Goal: Task Accomplishment & Management: Manage account settings

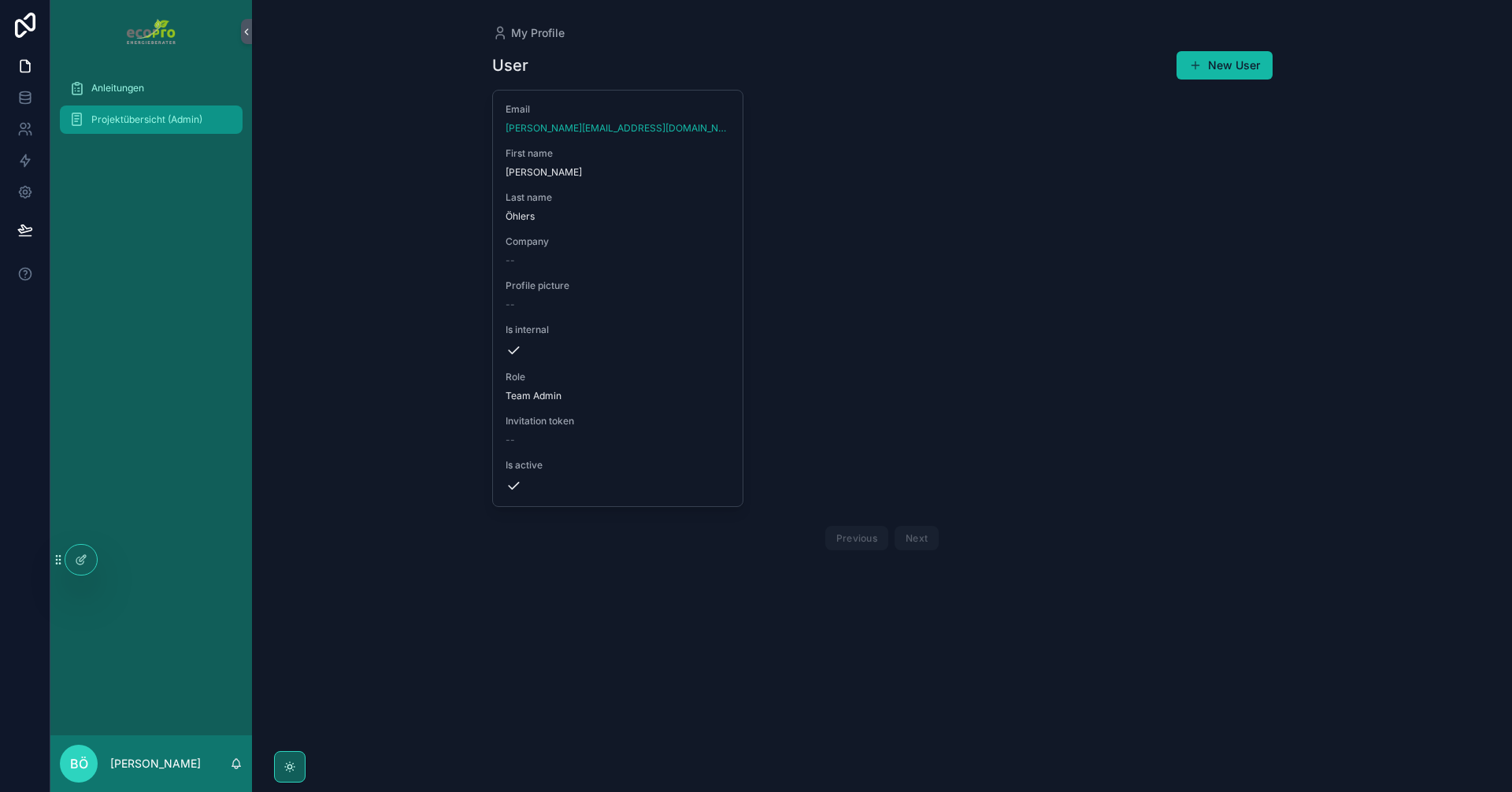
click at [98, 117] on span "Projektübersicht (Admin)" at bounding box center [147, 120] width 111 height 13
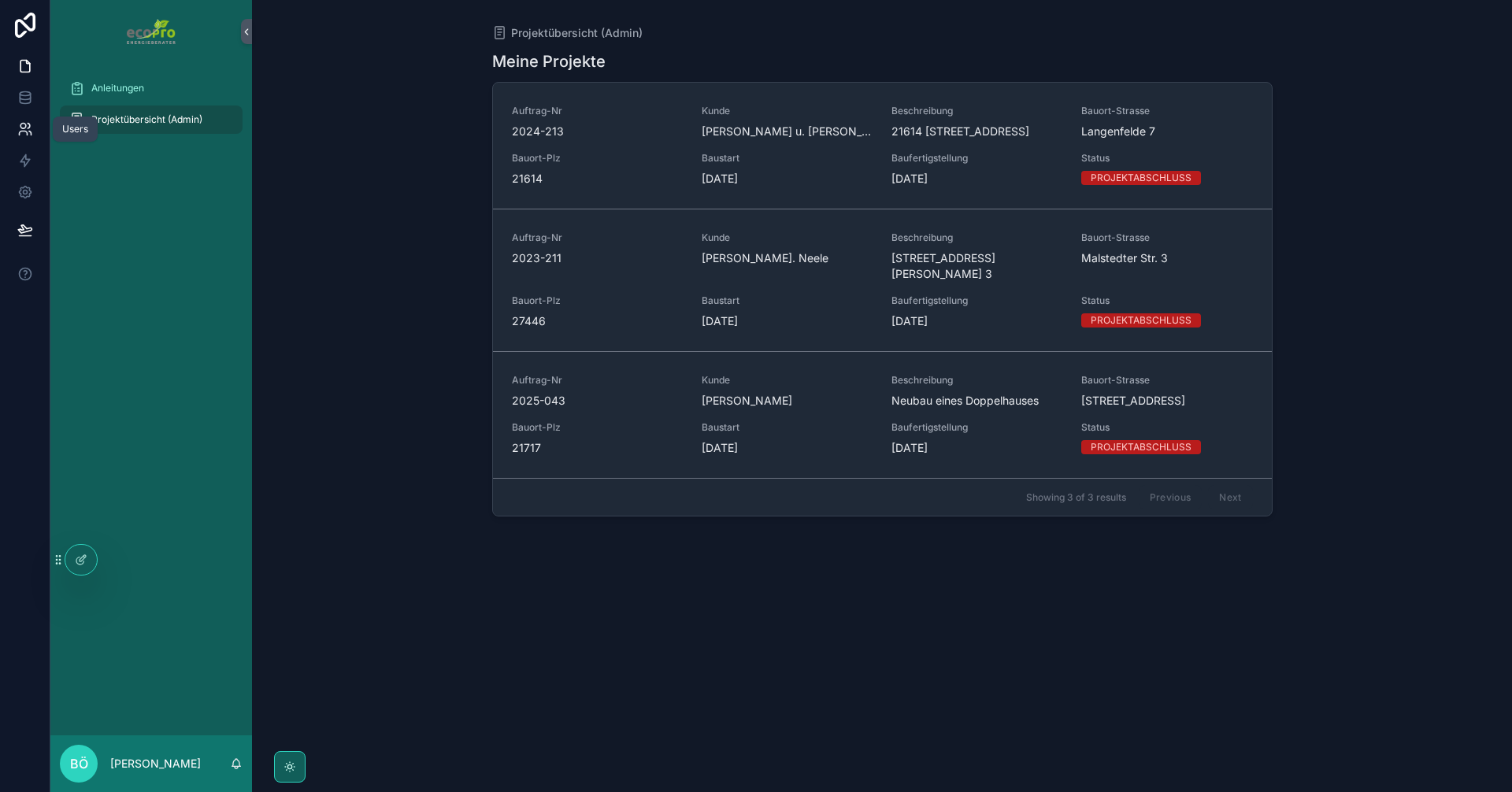
click at [25, 130] on icon at bounding box center [25, 129] width 16 height 16
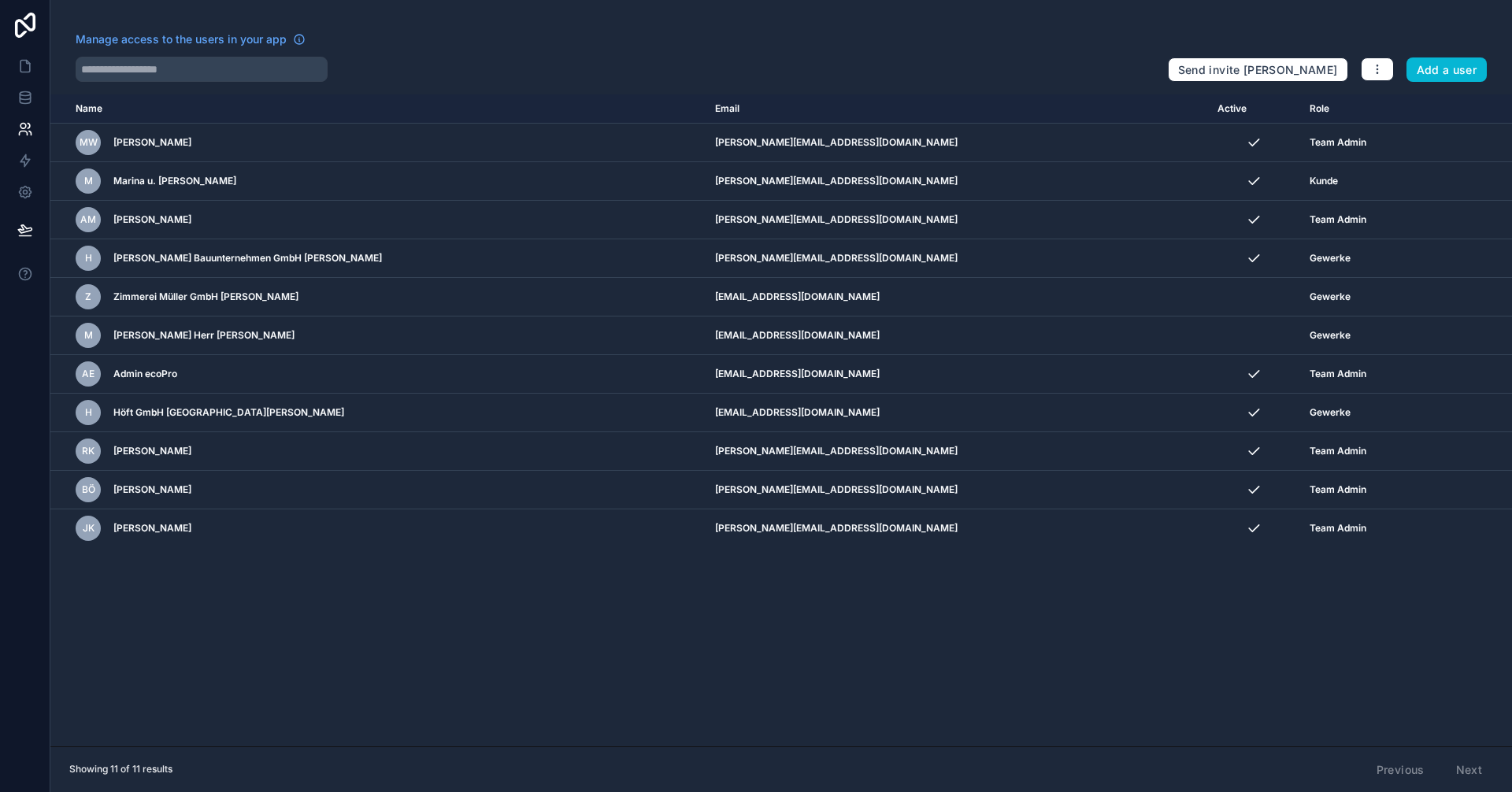
click at [483, 597] on div "Name Email Active Role [DOMAIN_NAME] MW [PERSON_NAME] [PERSON_NAME][EMAIL_ADDRE…" at bounding box center [782, 420] width 1462 height 652
click at [581, 682] on div "Name Email Active Role [DOMAIN_NAME] MW [PERSON_NAME] [PERSON_NAME][EMAIL_ADDRE…" at bounding box center [782, 420] width 1462 height 652
click at [629, 604] on div "Name Email Active Role [DOMAIN_NAME] MW [PERSON_NAME] [PERSON_NAME][EMAIL_ADDRE…" at bounding box center [782, 420] width 1462 height 652
click at [23, 92] on icon at bounding box center [25, 93] width 10 height 4
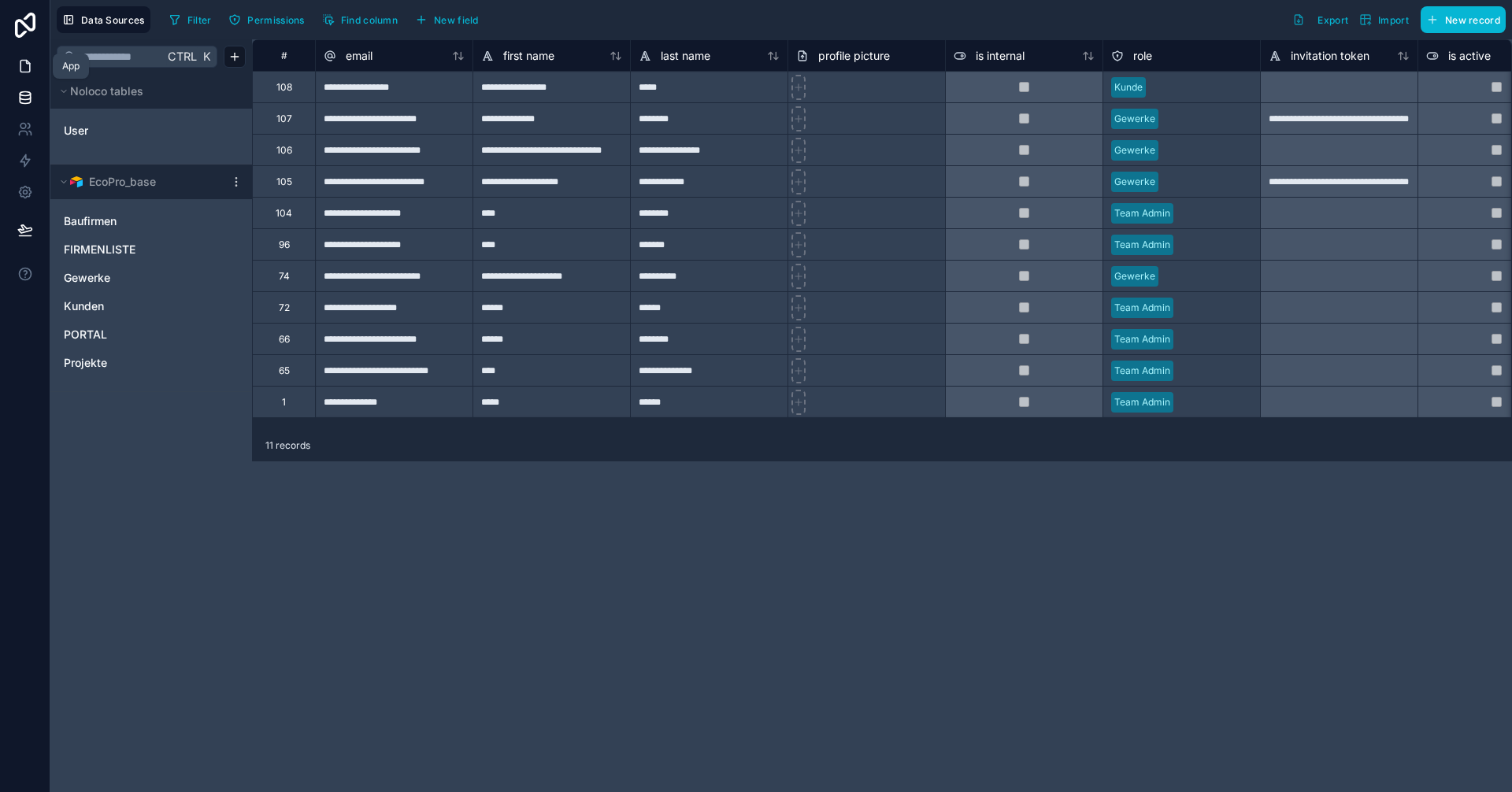
click at [28, 69] on icon at bounding box center [25, 67] width 16 height 16
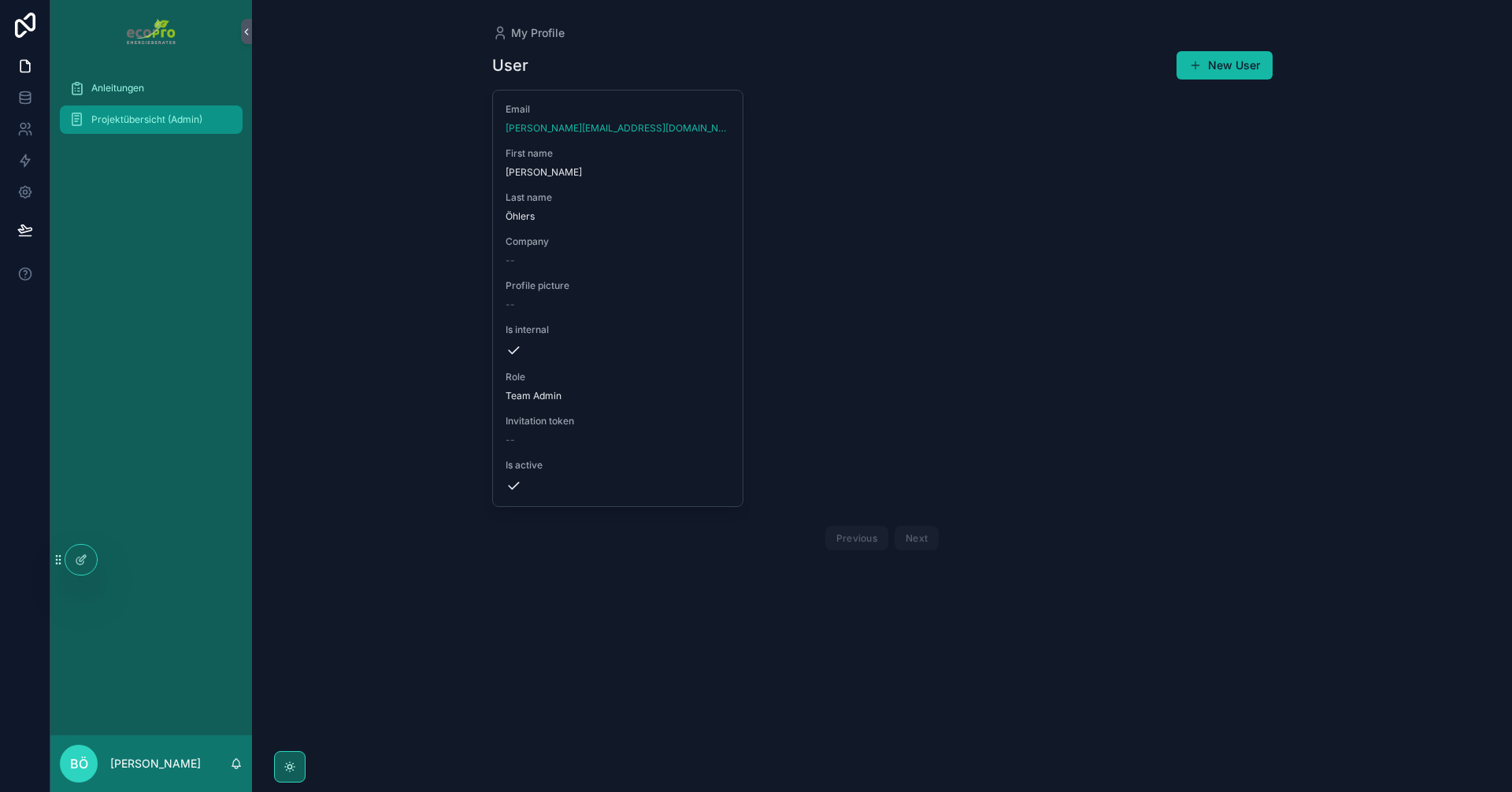
click at [149, 116] on span "Projektübersicht (Admin)" at bounding box center [147, 120] width 111 height 13
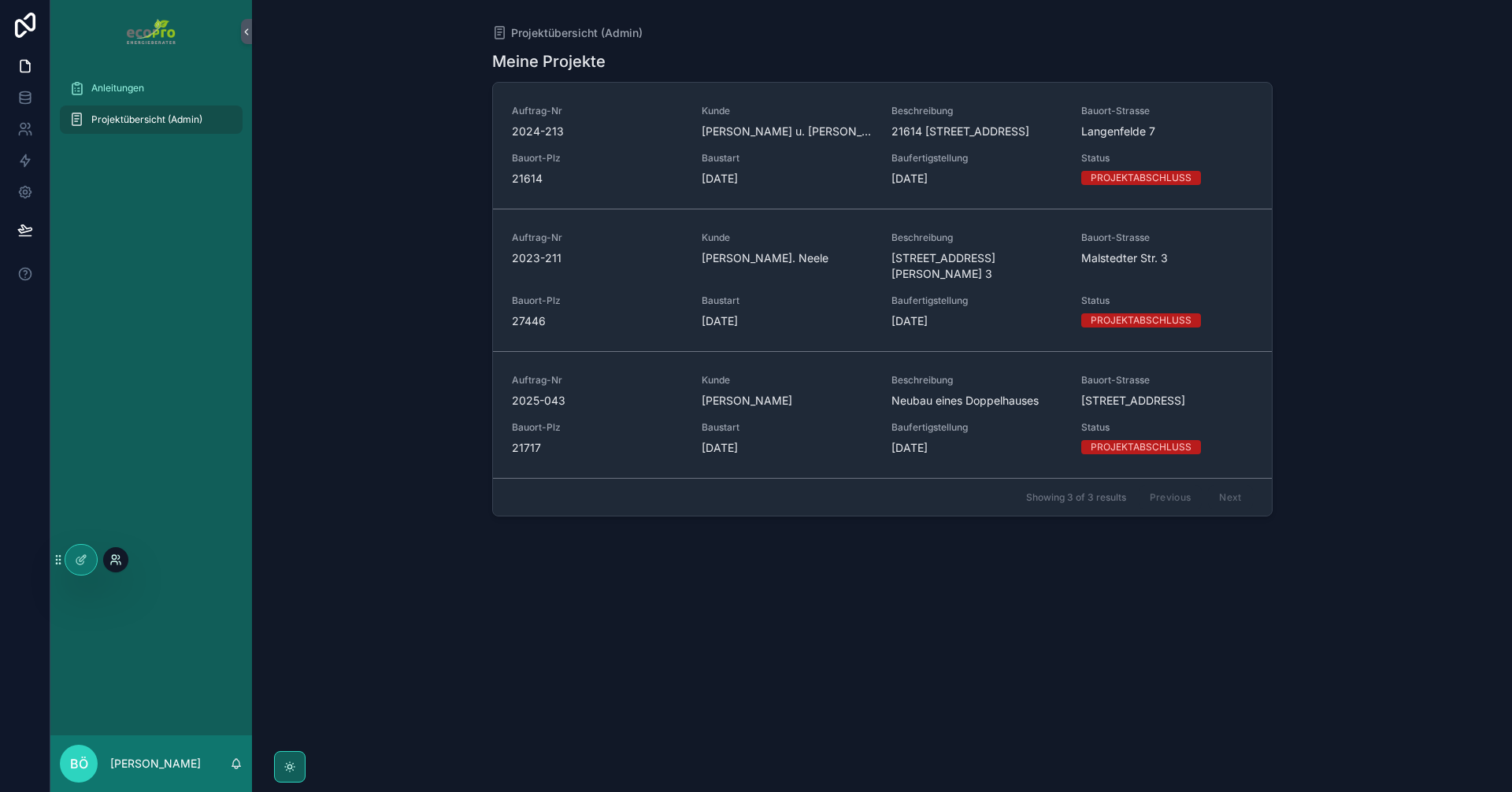
click at [111, 558] on icon at bounding box center [116, 560] width 13 height 13
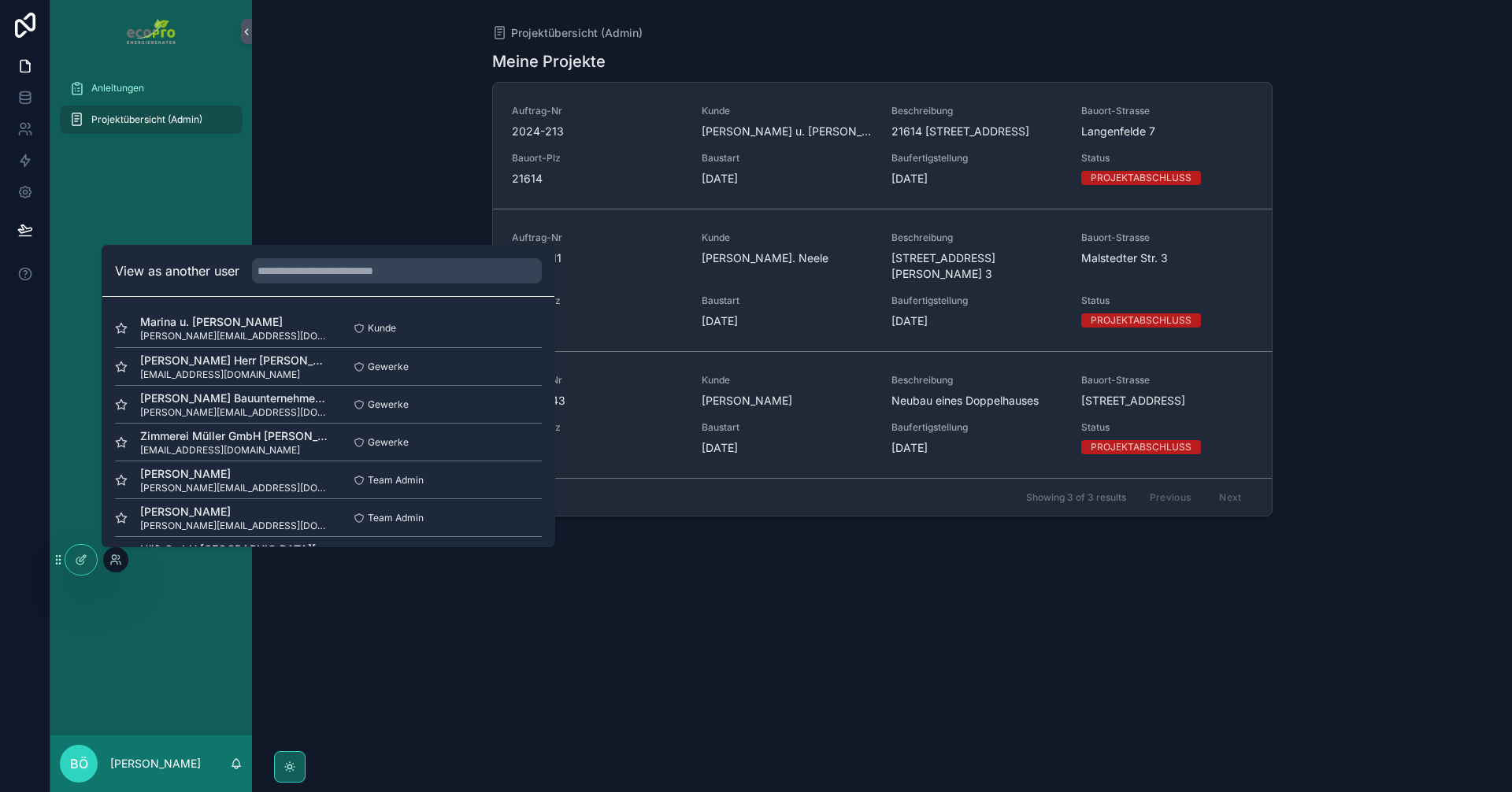
click at [392, 589] on div "Projektübersicht (Admin) Meine Projekte Auftrag-Nr 2024-213 Kunde Opitz, Marina…" at bounding box center [882, 396] width 1260 height 792
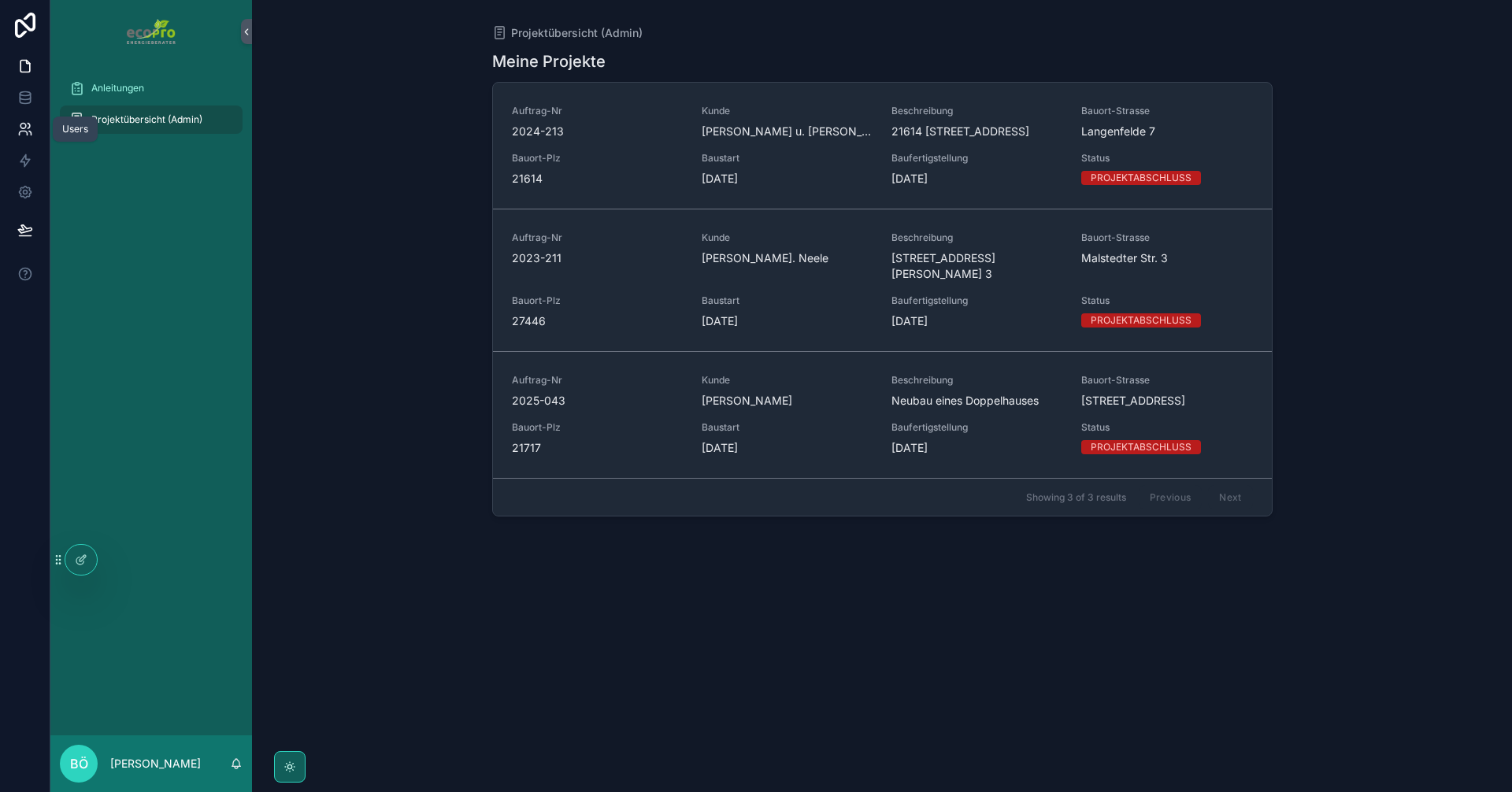
click at [26, 127] on icon at bounding box center [23, 126] width 6 height 6
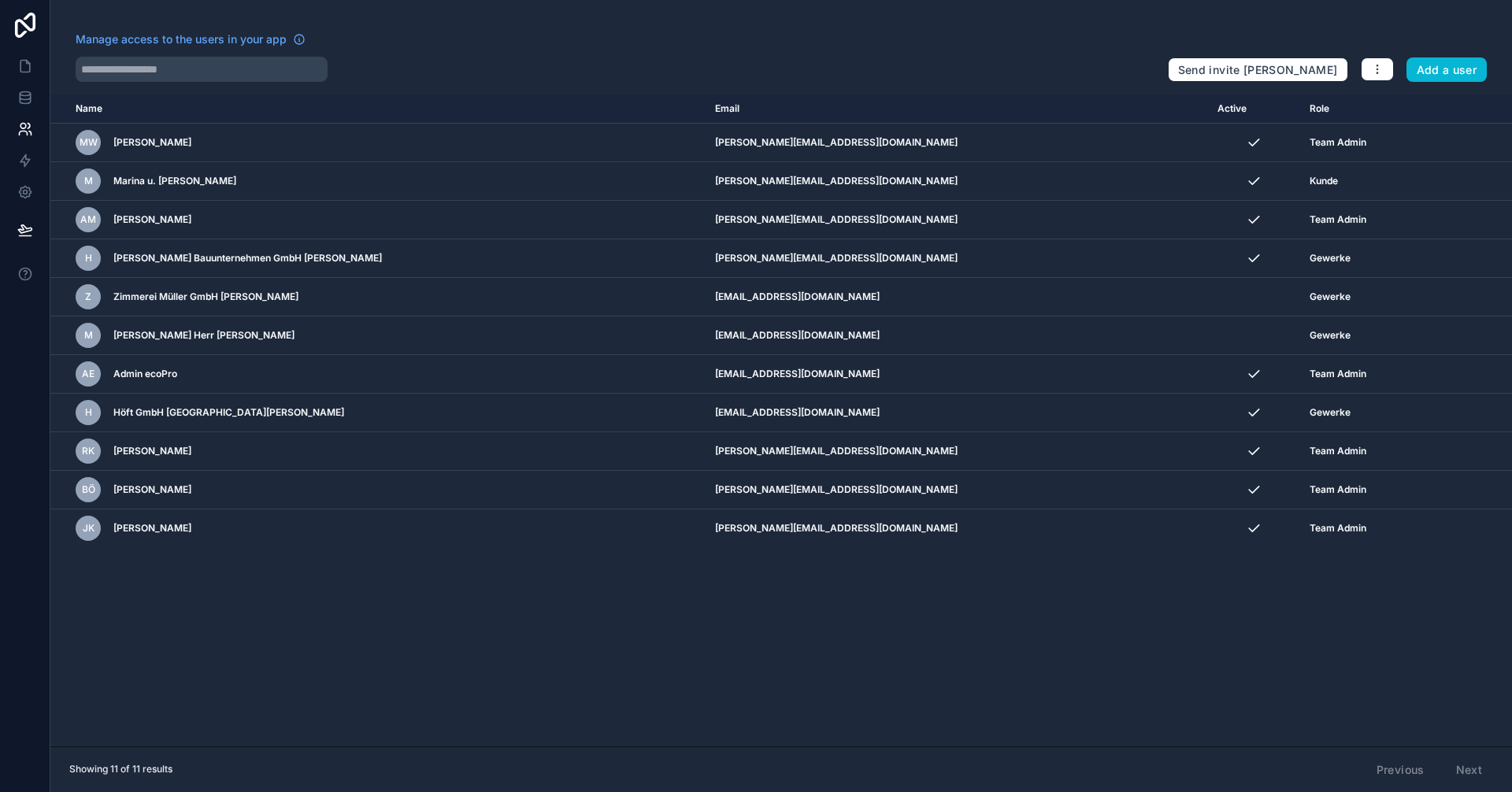
click at [488, 565] on div "Name Email Active Role userTable.email MW Maik Wiebusch m.wiebusch@ecopro.de Te…" at bounding box center [782, 420] width 1462 height 652
click at [235, 653] on div "Name Email Active Role userTable.email MW Maik Wiebusch m.wiebusch@ecopro.de Te…" at bounding box center [782, 420] width 1462 height 652
click at [477, 611] on div "Name Email Active Role [DOMAIN_NAME] MW [PERSON_NAME] [PERSON_NAME][EMAIL_ADDRE…" at bounding box center [782, 420] width 1462 height 652
click at [497, 595] on div "Name Email Active Role [DOMAIN_NAME] MW [PERSON_NAME] [PERSON_NAME][EMAIL_ADDRE…" at bounding box center [782, 420] width 1462 height 652
click at [118, 72] on input "text" at bounding box center [201, 70] width 252 height 25
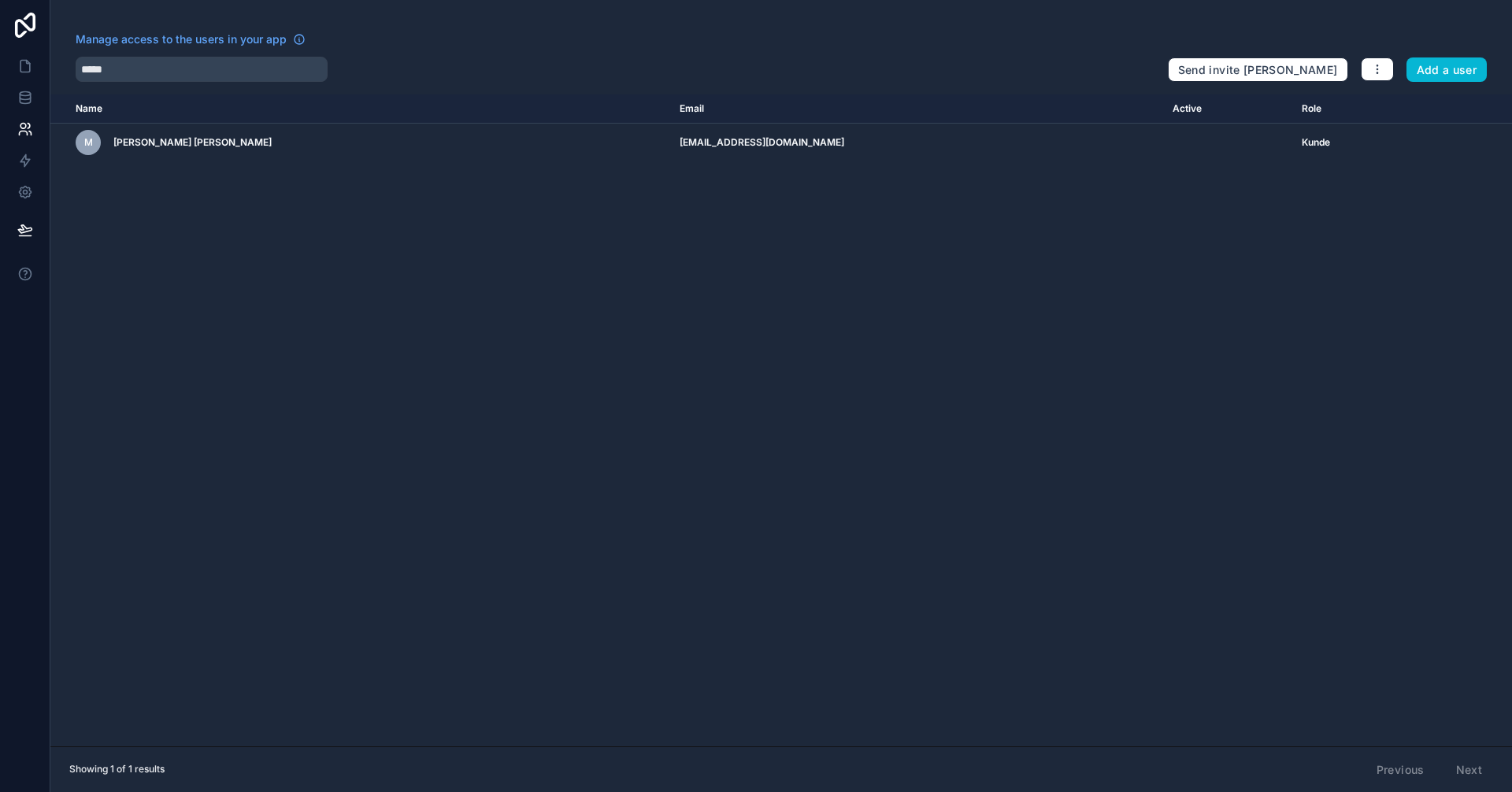
click at [402, 240] on div "Name Email Active Role userTable.email M Matthias u. Neele Tibke matzketibbe@we…" at bounding box center [782, 420] width 1462 height 652
click at [210, 54] on div "Manage access to the users in your app" at bounding box center [615, 44] width 1080 height 25
click at [202, 68] on input "*****" at bounding box center [201, 70] width 252 height 25
type input "*"
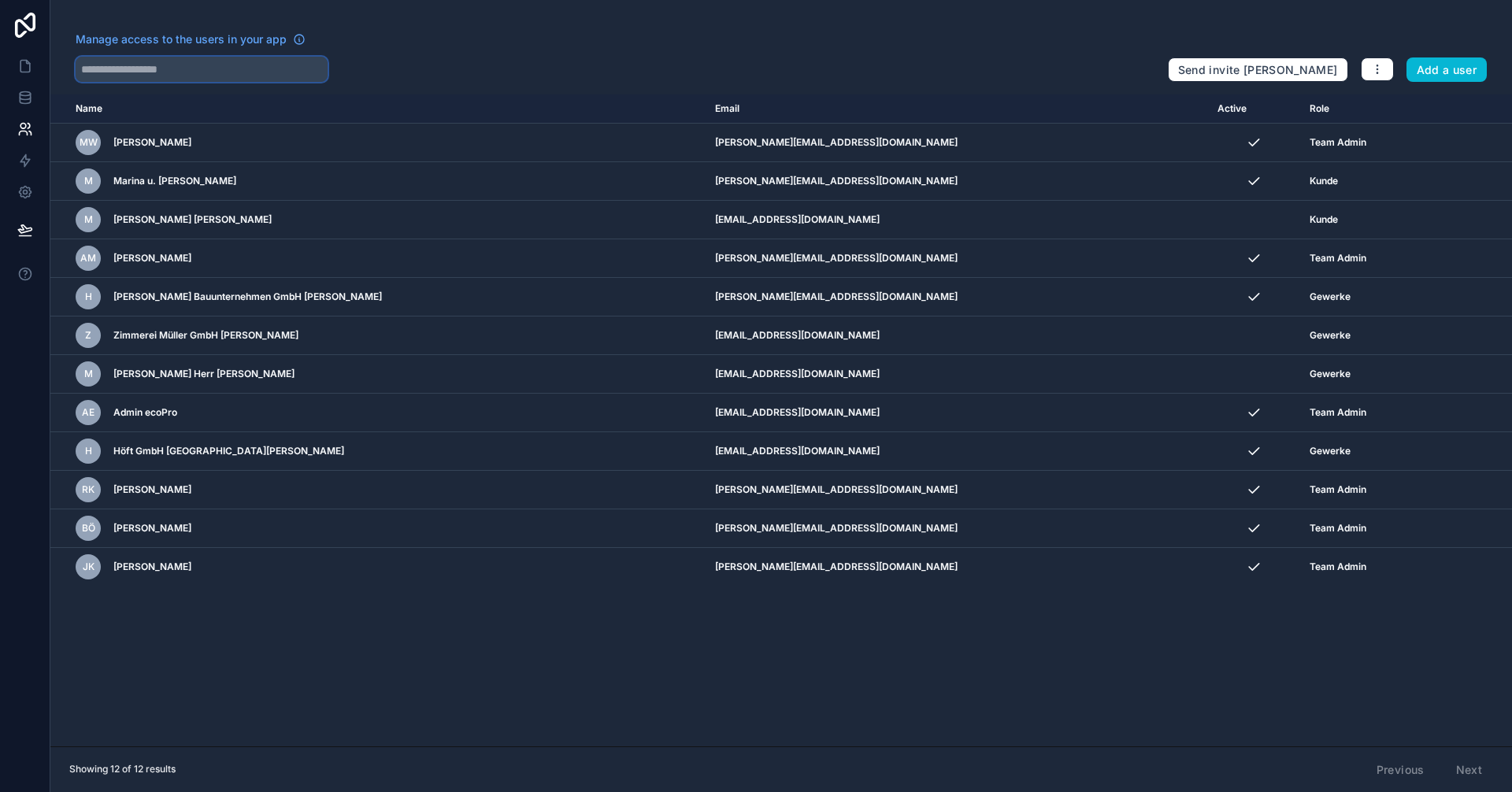
click at [182, 72] on input "text" at bounding box center [201, 70] width 252 height 25
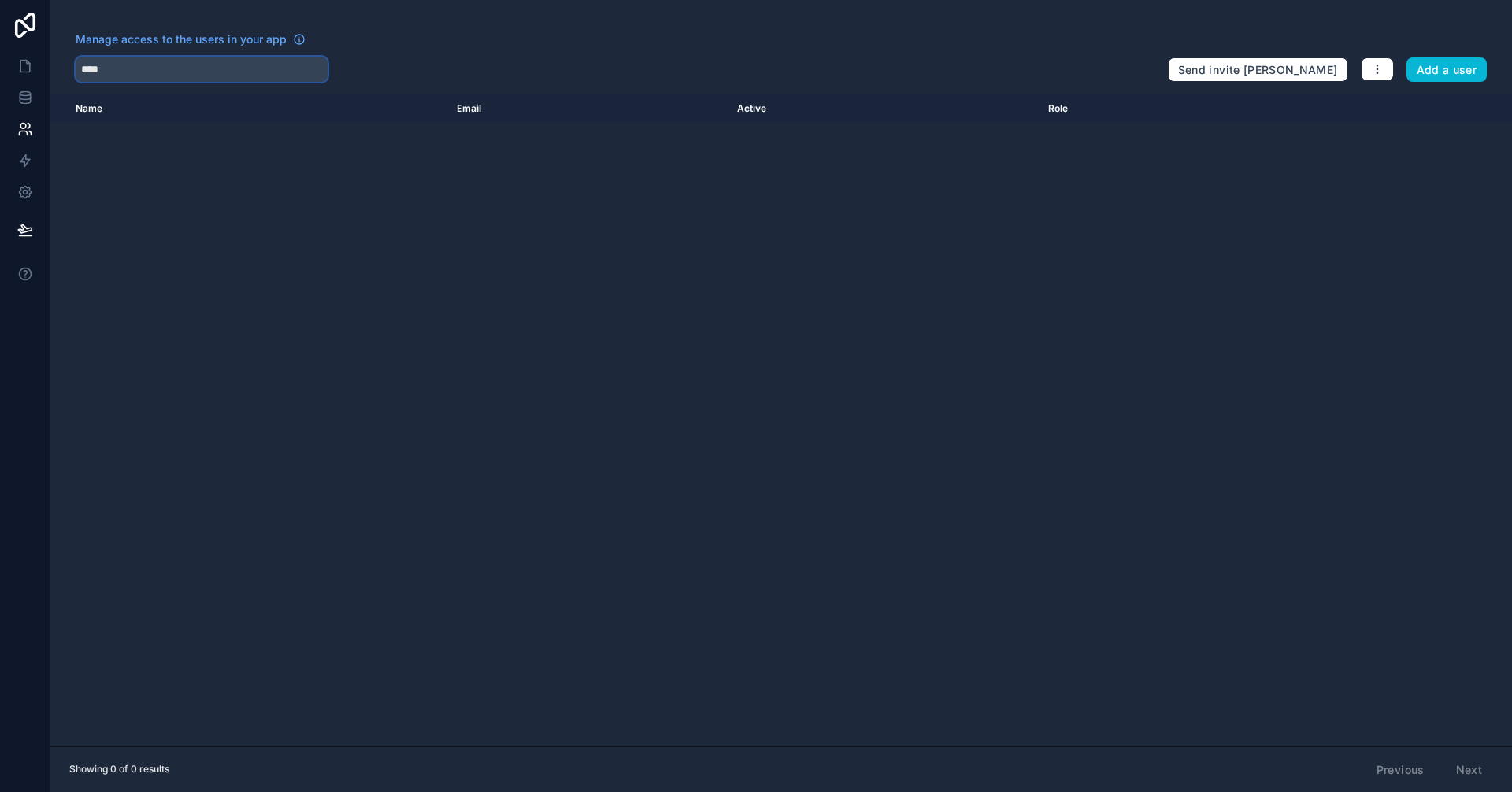
type input "****"
drag, startPoint x: 139, startPoint y: 69, endPoint x: 75, endPoint y: 67, distance: 64.0
click at [75, 67] on input "****" at bounding box center [201, 70] width 252 height 25
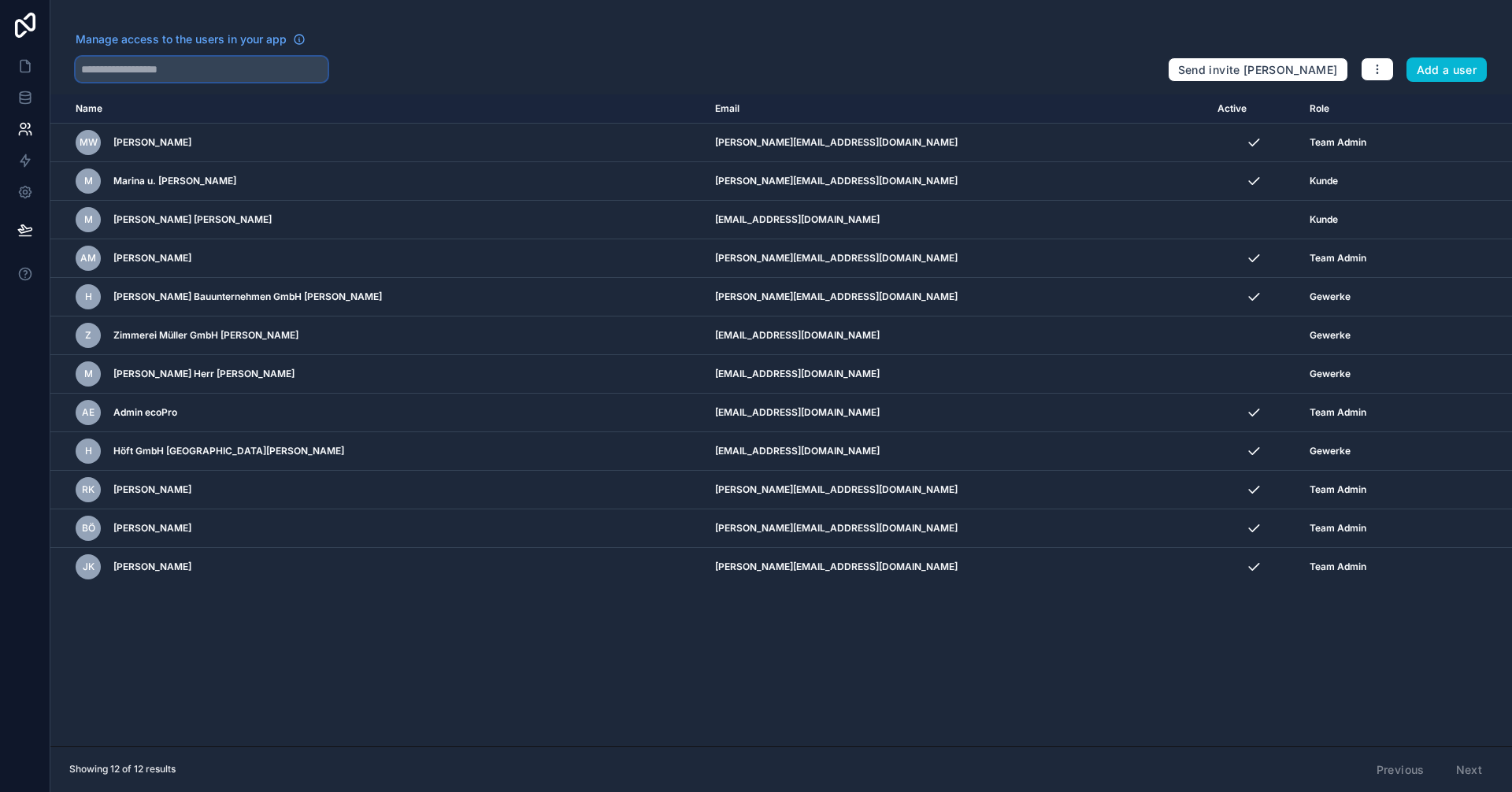
click at [135, 65] on input "text" at bounding box center [201, 70] width 252 height 25
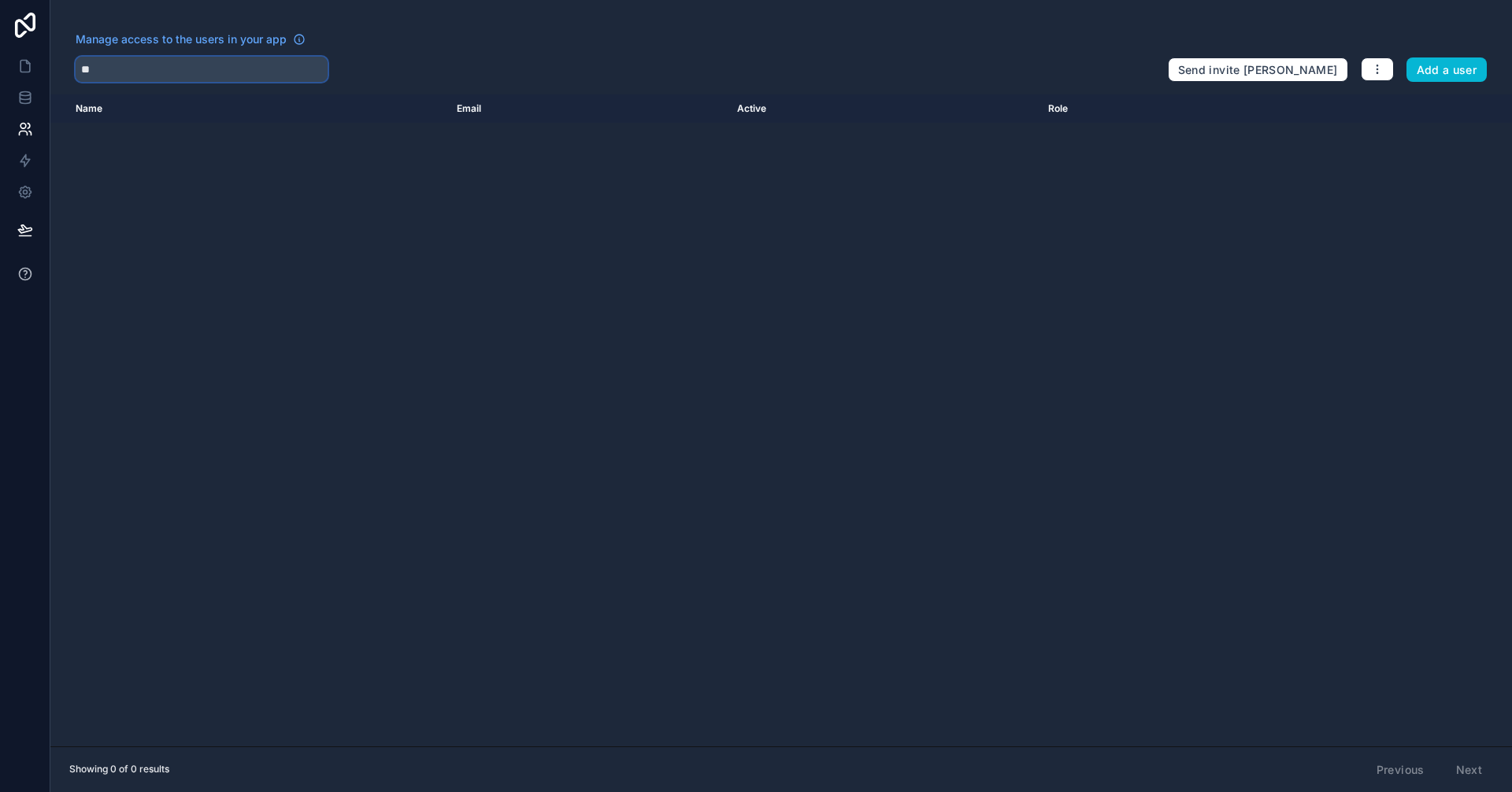
type input "*"
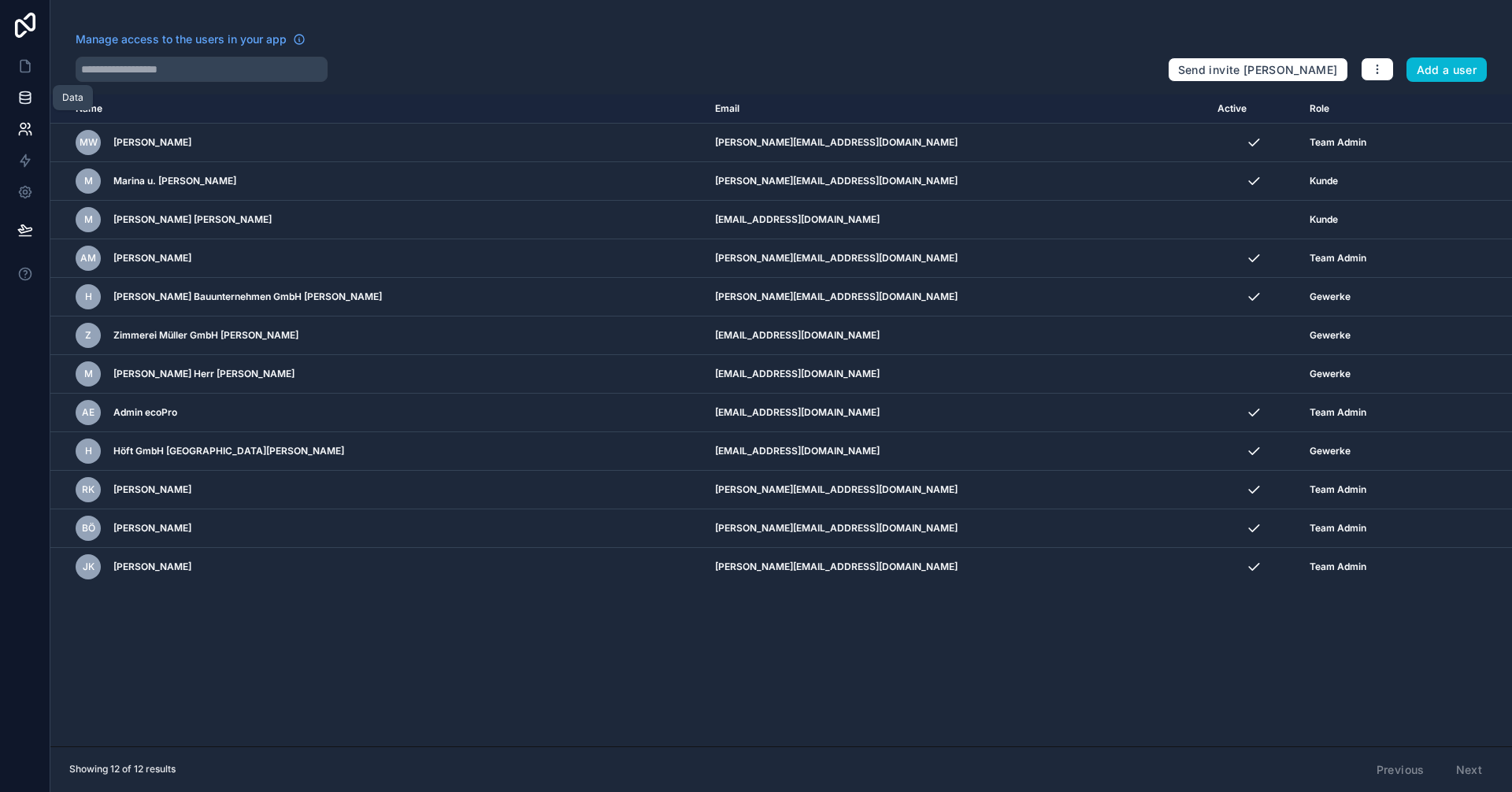
click at [21, 93] on icon at bounding box center [25, 93] width 10 height 4
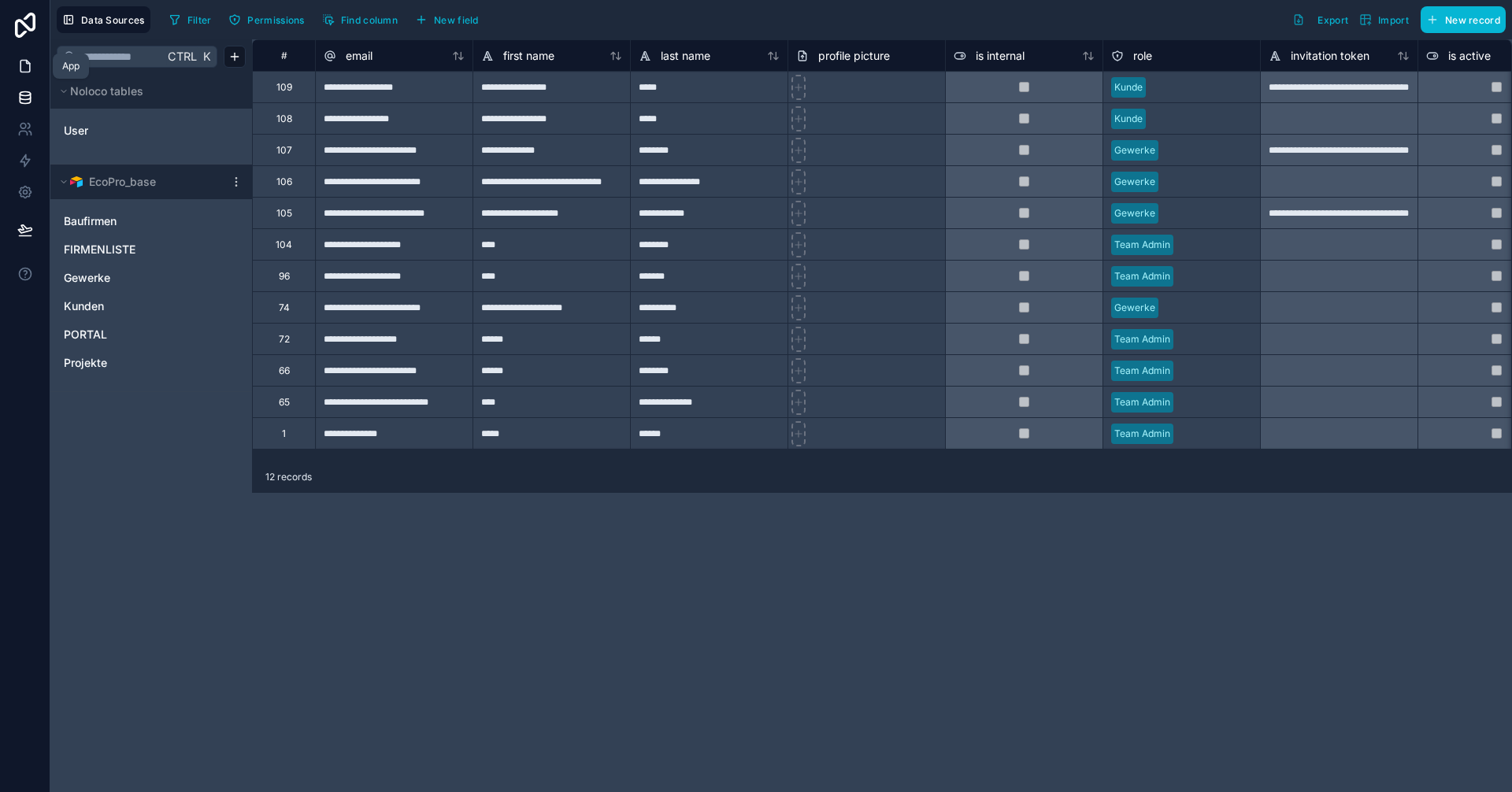
click at [26, 69] on icon at bounding box center [25, 67] width 16 height 16
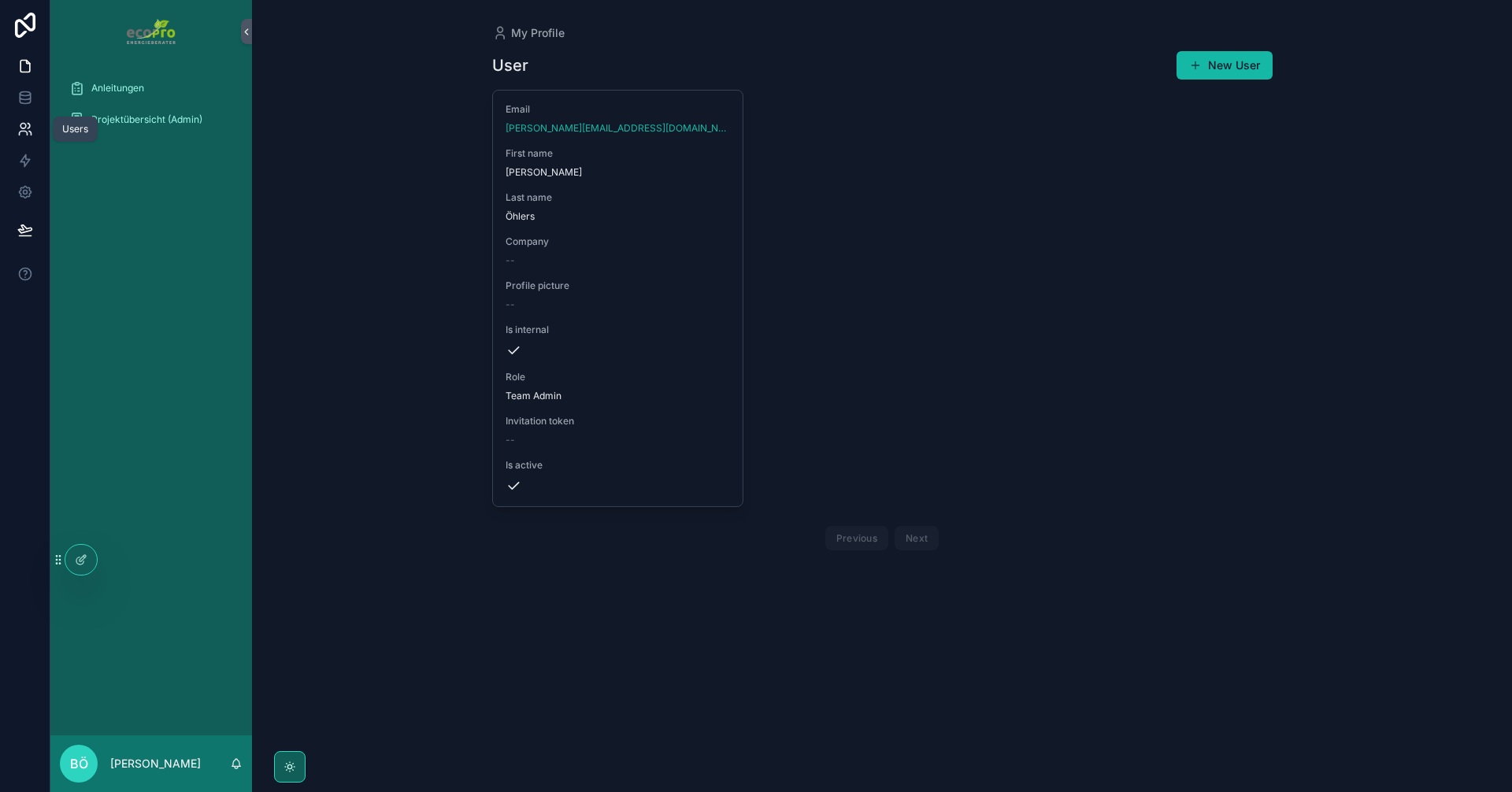
click at [24, 129] on icon at bounding box center [25, 129] width 16 height 16
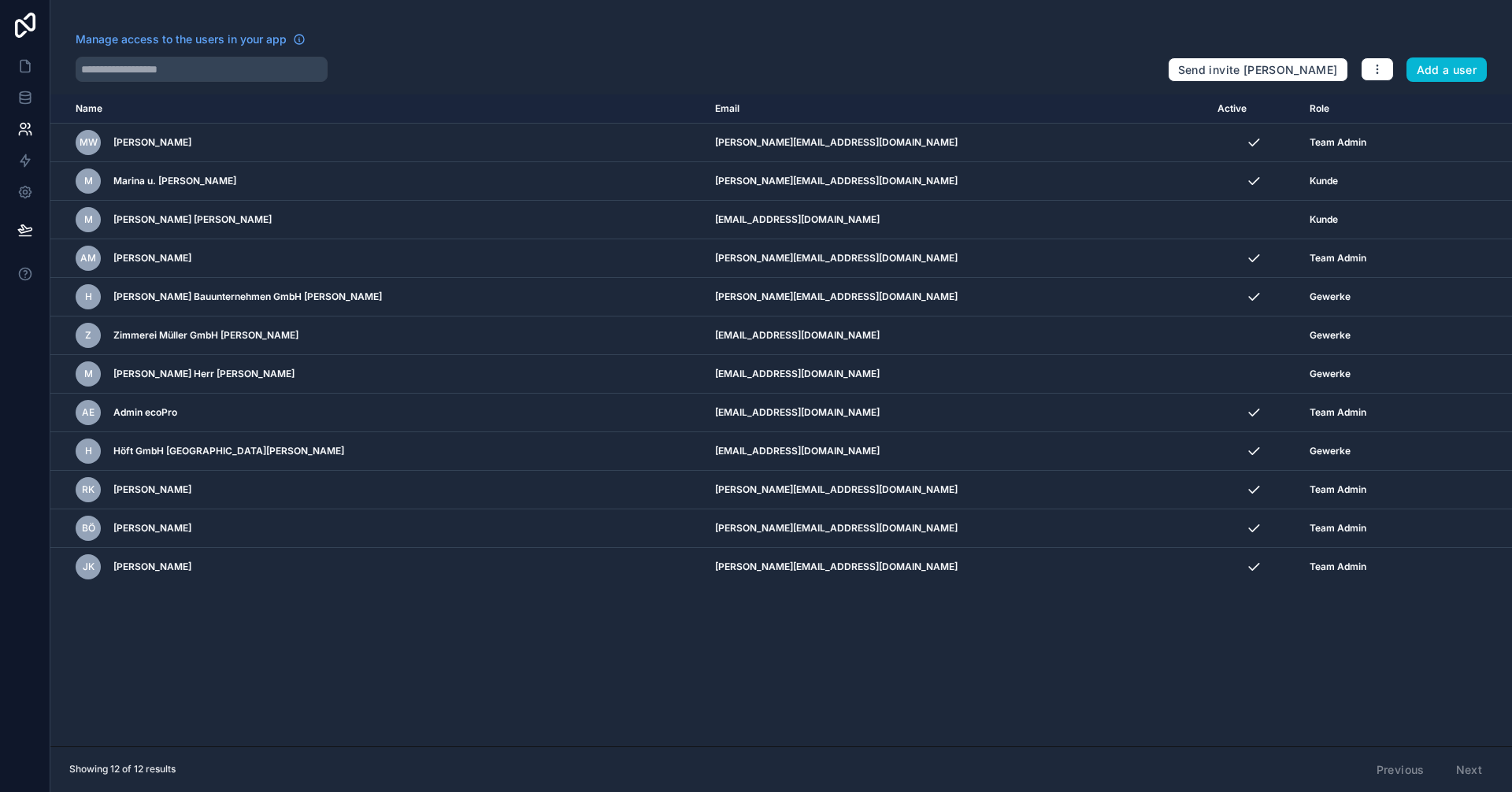
click at [407, 642] on div "Name Email Active Role userTable.email MW Maik Wiebusch m.wiebusch@ecopro.de Te…" at bounding box center [782, 420] width 1462 height 652
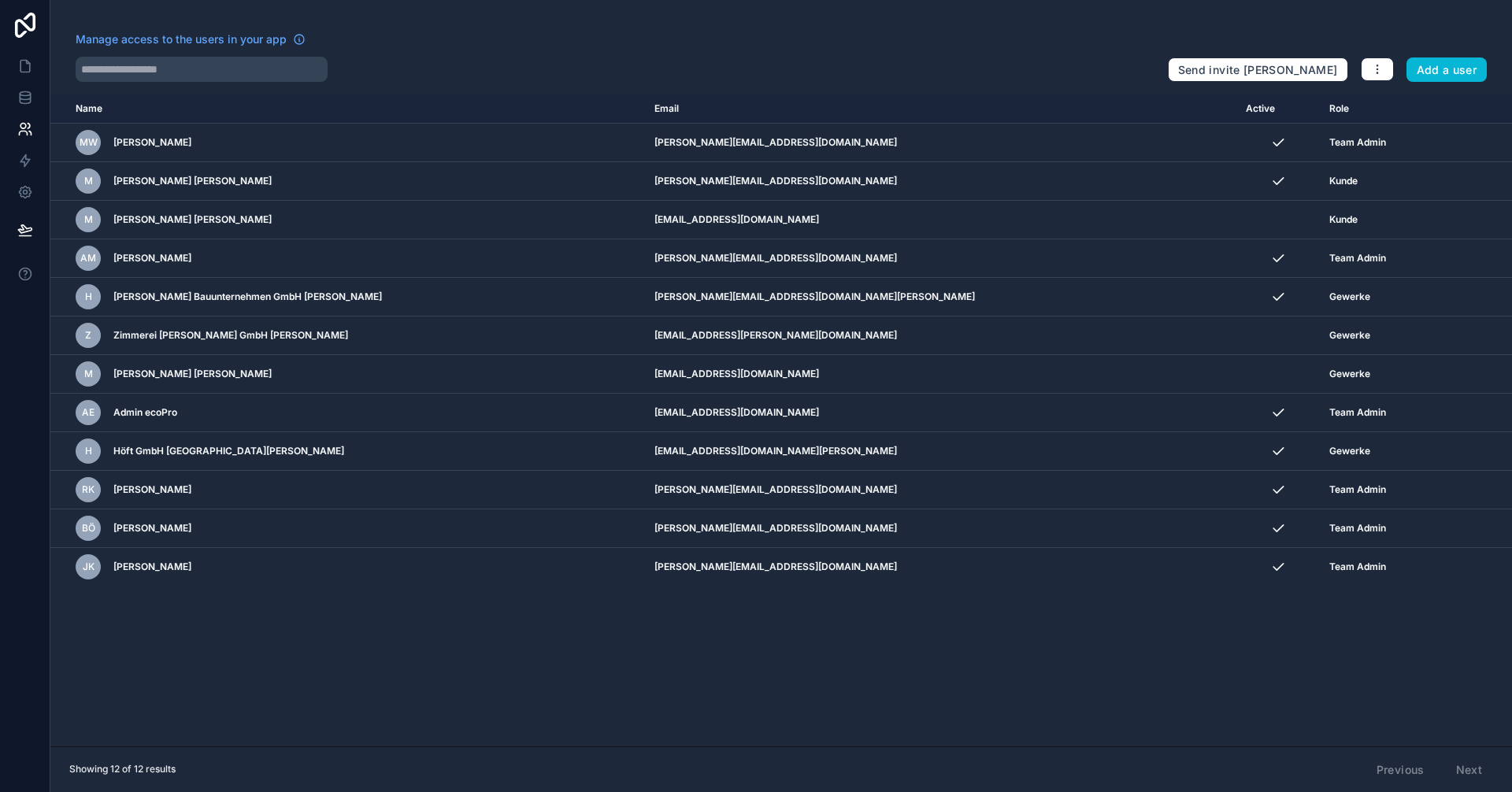
click at [486, 631] on div "Name Email Active Role userTable.email MW Maik Wiebusch m.wiebusch@ecopro.de Te…" at bounding box center [782, 420] width 1462 height 652
click at [1179, 708] on div "Name Email Active Role userTable.email MW Maik Wiebusch m.wiebusch@ecopro.de Te…" at bounding box center [782, 420] width 1462 height 652
click at [242, 607] on div "Name Email Active Role userTable.email MW Maik Wiebusch m.wiebusch@ecopro.de Te…" at bounding box center [782, 420] width 1462 height 652
click at [426, 687] on div "Name Email Active Role userTable.email MW Maik Wiebusch m.wiebusch@ecopro.de Te…" at bounding box center [782, 420] width 1462 height 652
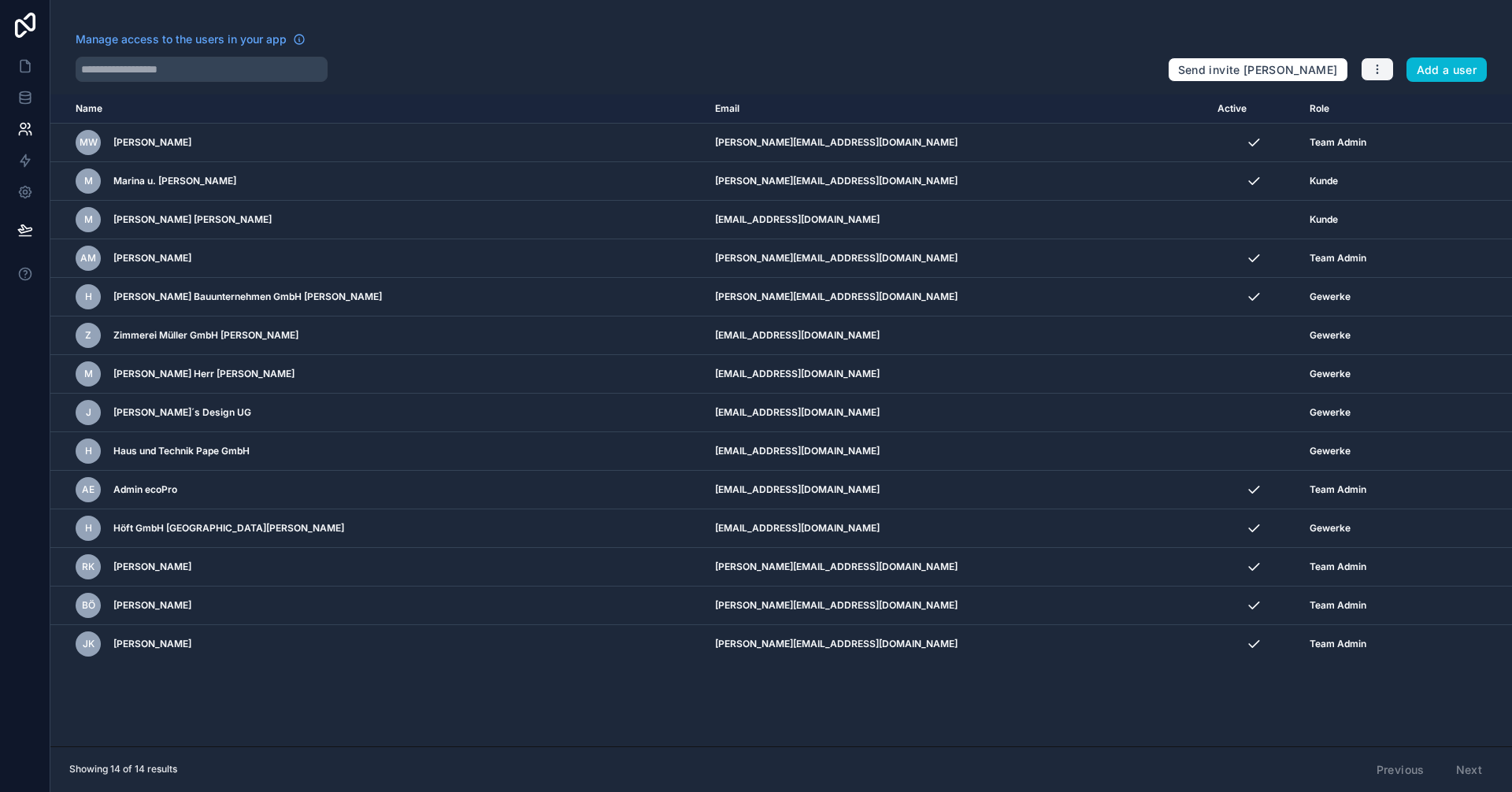
click at [1384, 67] on button "button" at bounding box center [1378, 70] width 33 height 24
click at [1014, 66] on div at bounding box center [615, 70] width 1080 height 25
drag, startPoint x: 1322, startPoint y: 0, endPoint x: 1018, endPoint y: 53, distance: 308.6
click at [1019, 50] on div "Manage access to the users in your app" at bounding box center [615, 44] width 1080 height 25
click at [1381, 63] on icon "button" at bounding box center [1377, 70] width 13 height 13
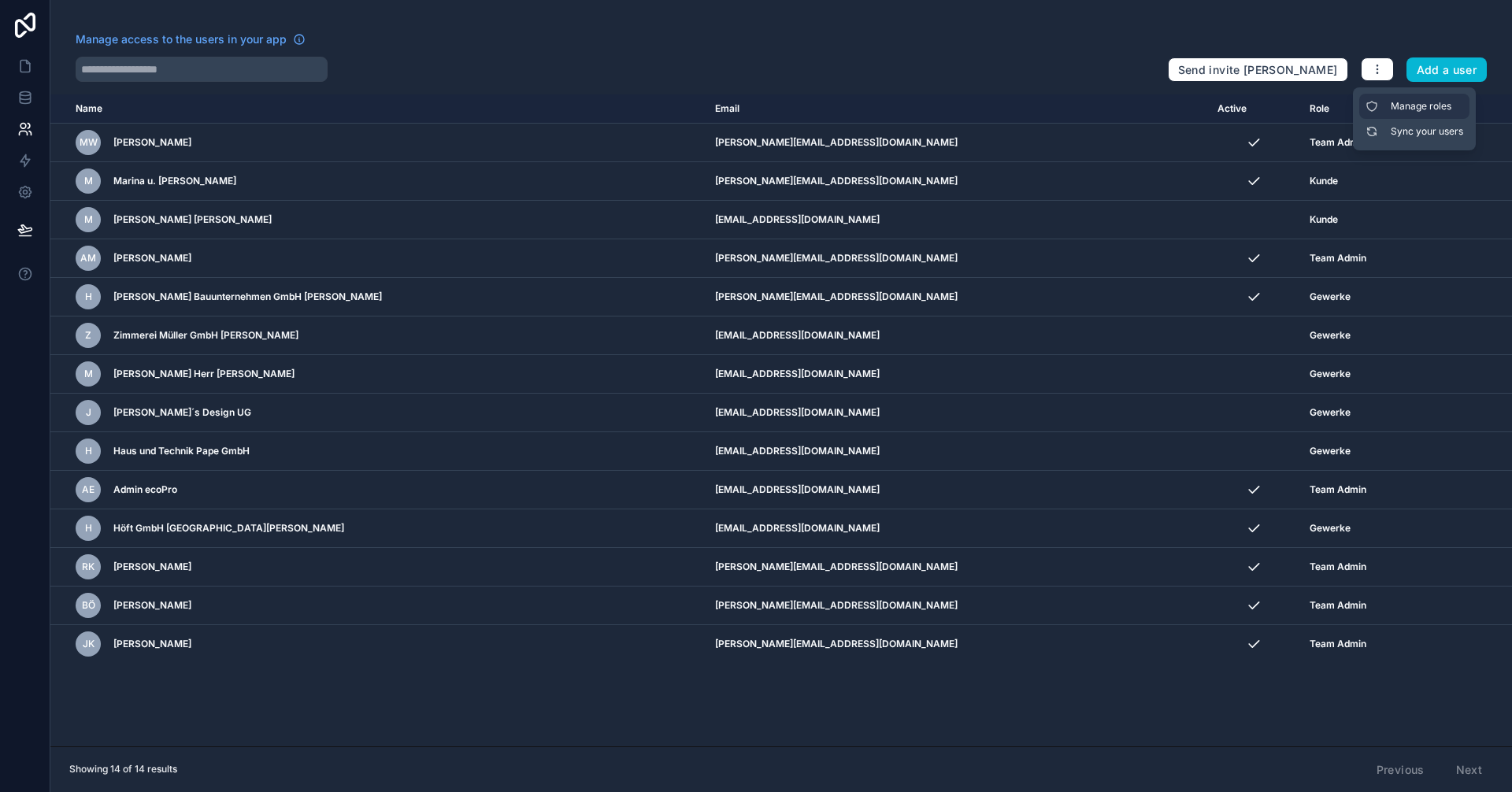
click at [1390, 105] on link "Manage roles" at bounding box center [1415, 106] width 110 height 25
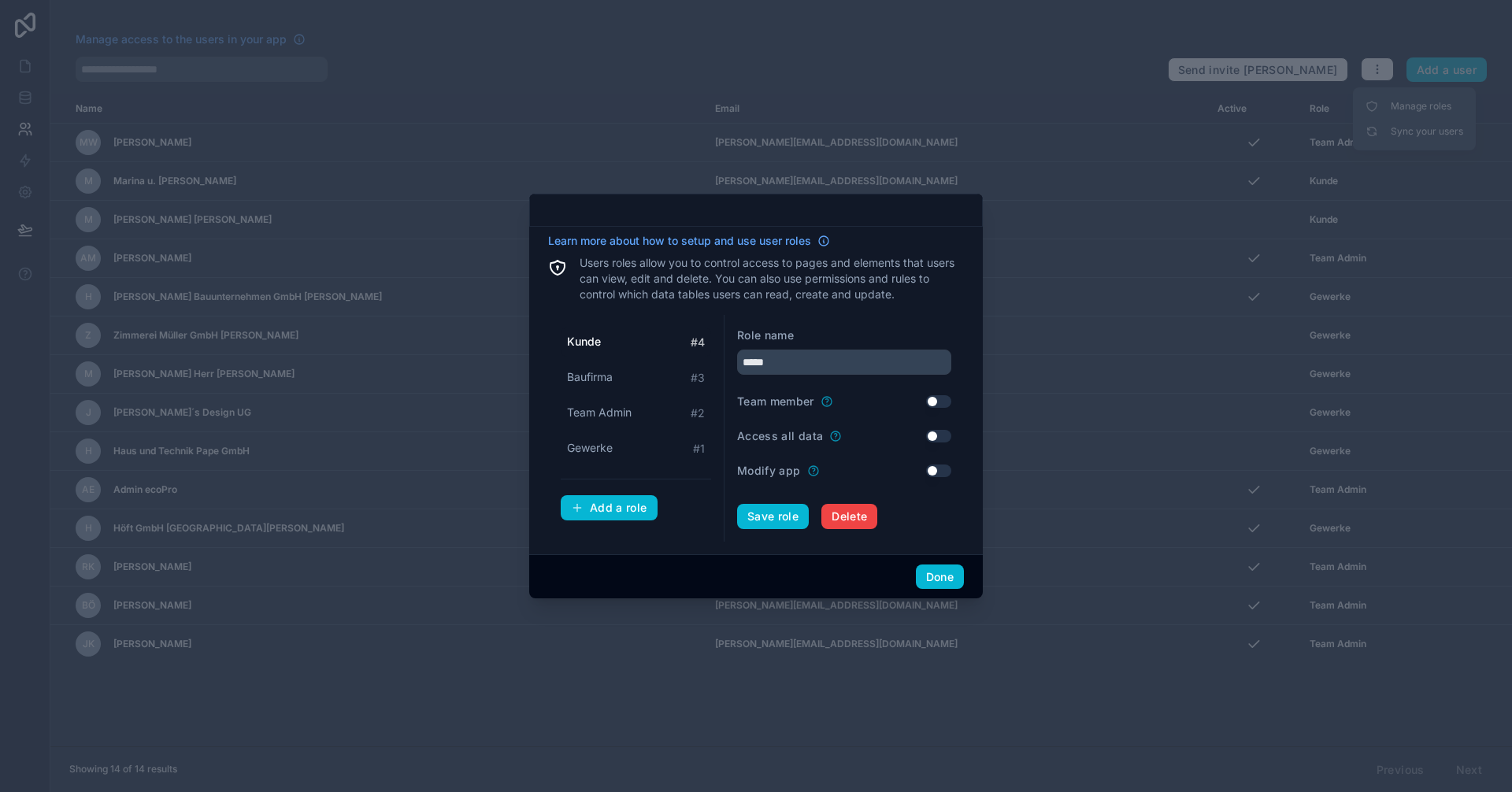
click at [828, 602] on div at bounding box center [756, 396] width 1512 height 792
click at [794, 711] on div at bounding box center [756, 396] width 1512 height 792
click at [943, 580] on button "Done" at bounding box center [940, 577] width 48 height 25
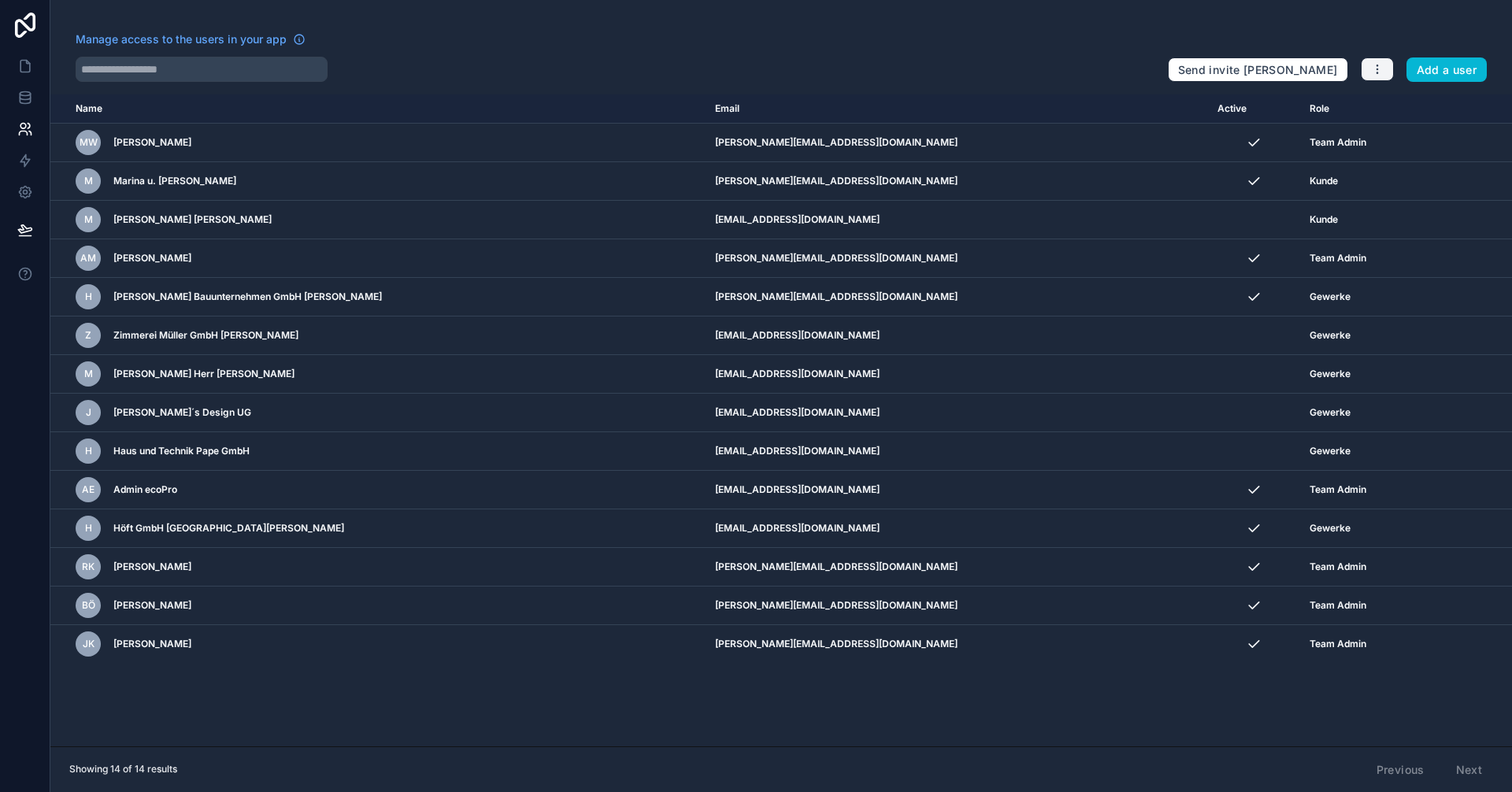
click at [1381, 68] on icon "button" at bounding box center [1377, 70] width 13 height 13
click at [995, 67] on div at bounding box center [615, 70] width 1080 height 25
click at [330, 704] on div "Name Email Active Role [DOMAIN_NAME] MW [PERSON_NAME] [PERSON_NAME][EMAIL_ADDRE…" at bounding box center [782, 420] width 1462 height 652
click at [293, 36] on icon at bounding box center [299, 40] width 13 height 13
